Goal: Transaction & Acquisition: Purchase product/service

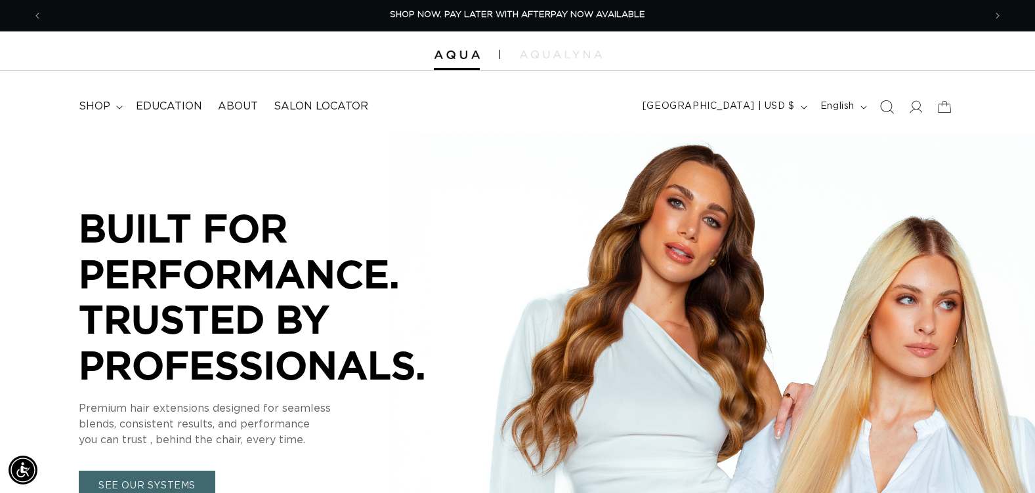
click at [887, 103] on icon "Search" at bounding box center [886, 107] width 14 height 14
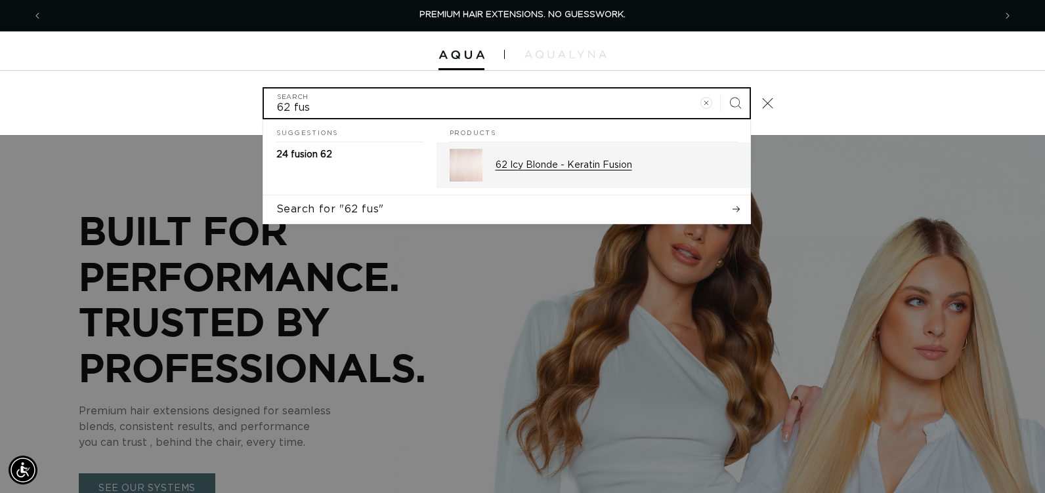
type input "62 fus"
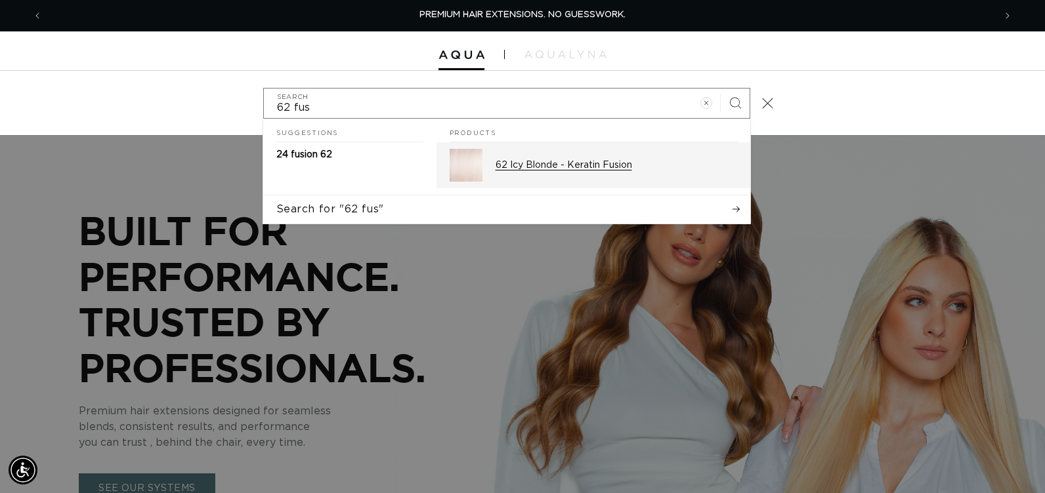
click at [529, 169] on p "62 Icy Blonde - Keratin Fusion" at bounding box center [615, 165] width 241 height 12
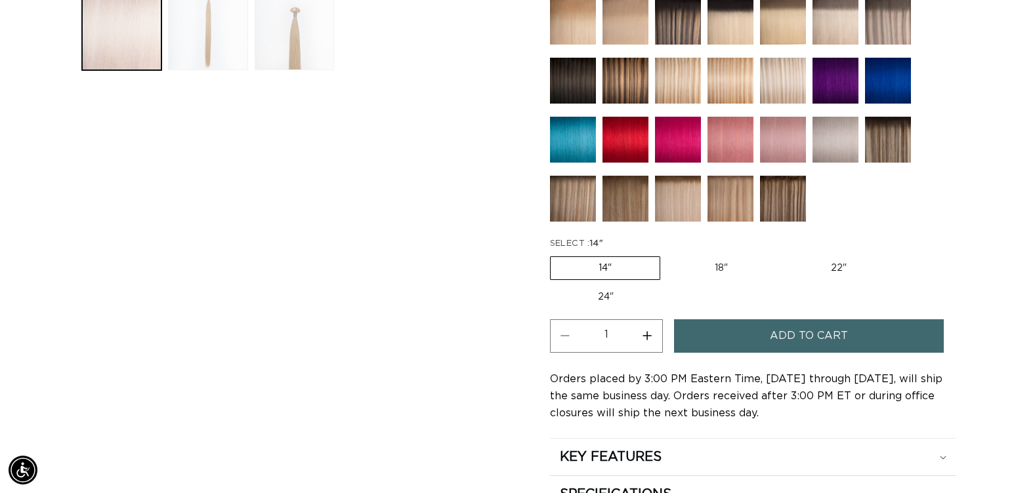
click at [756, 344] on button "Add to cart" at bounding box center [809, 336] width 270 height 33
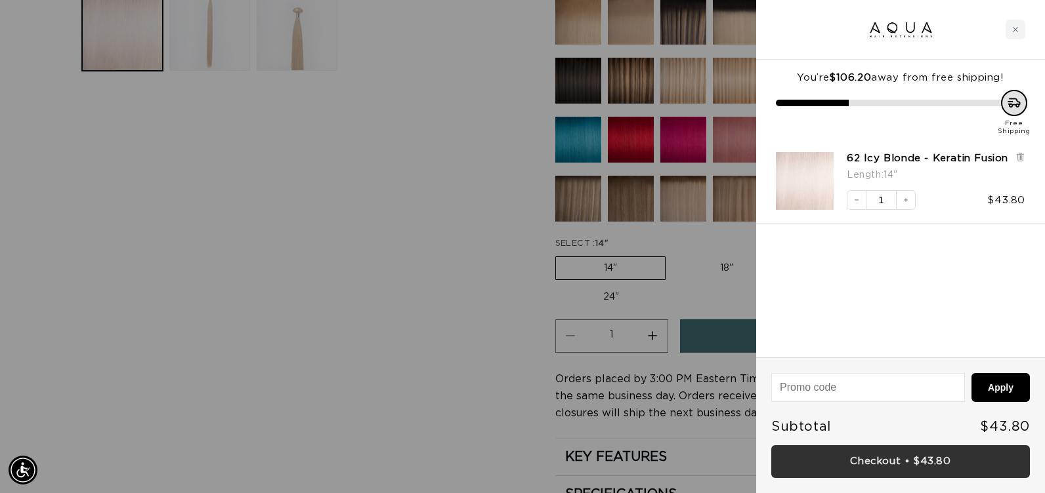
scroll to position [0, 951]
click at [921, 468] on link "Checkout • $43.80" at bounding box center [900, 462] width 259 height 33
